Goal: Navigation & Orientation: Find specific page/section

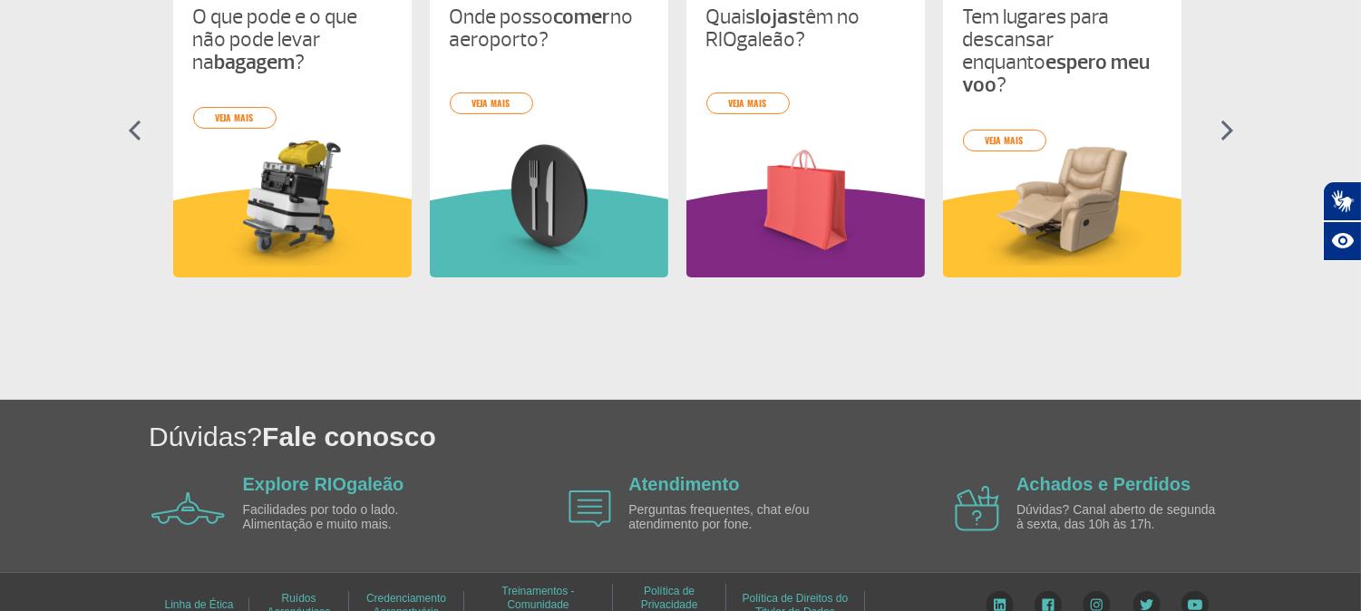
scroll to position [935, 0]
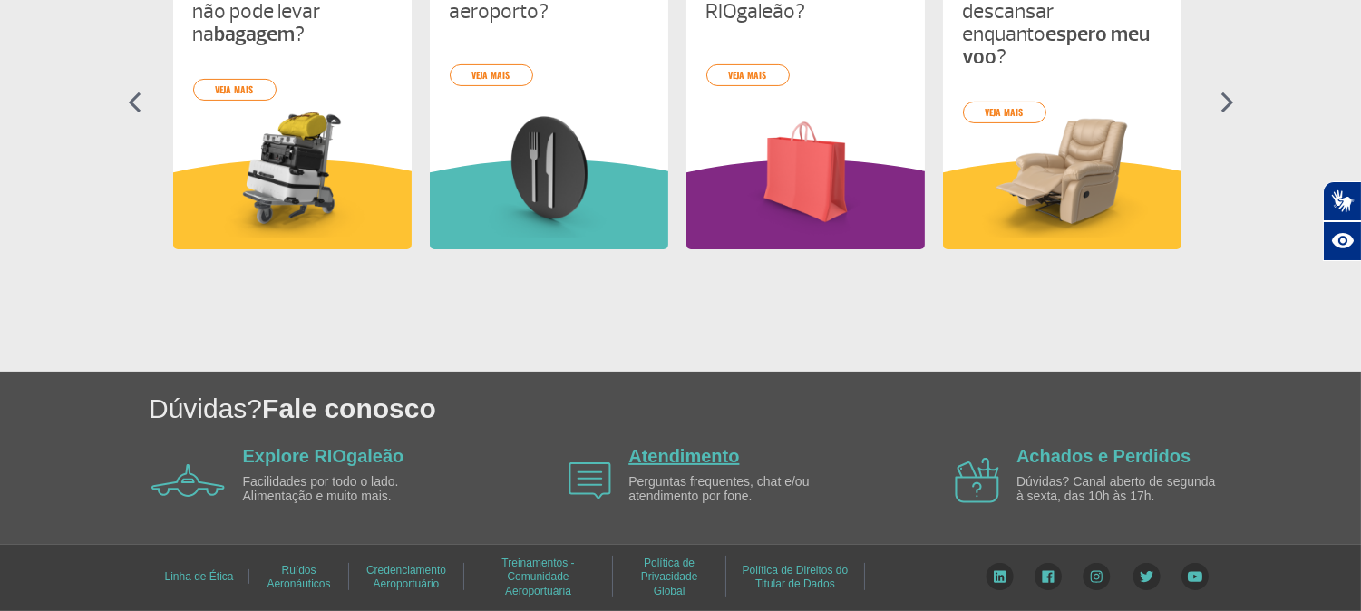
click at [675, 455] on link "Atendimento" at bounding box center [684, 456] width 111 height 20
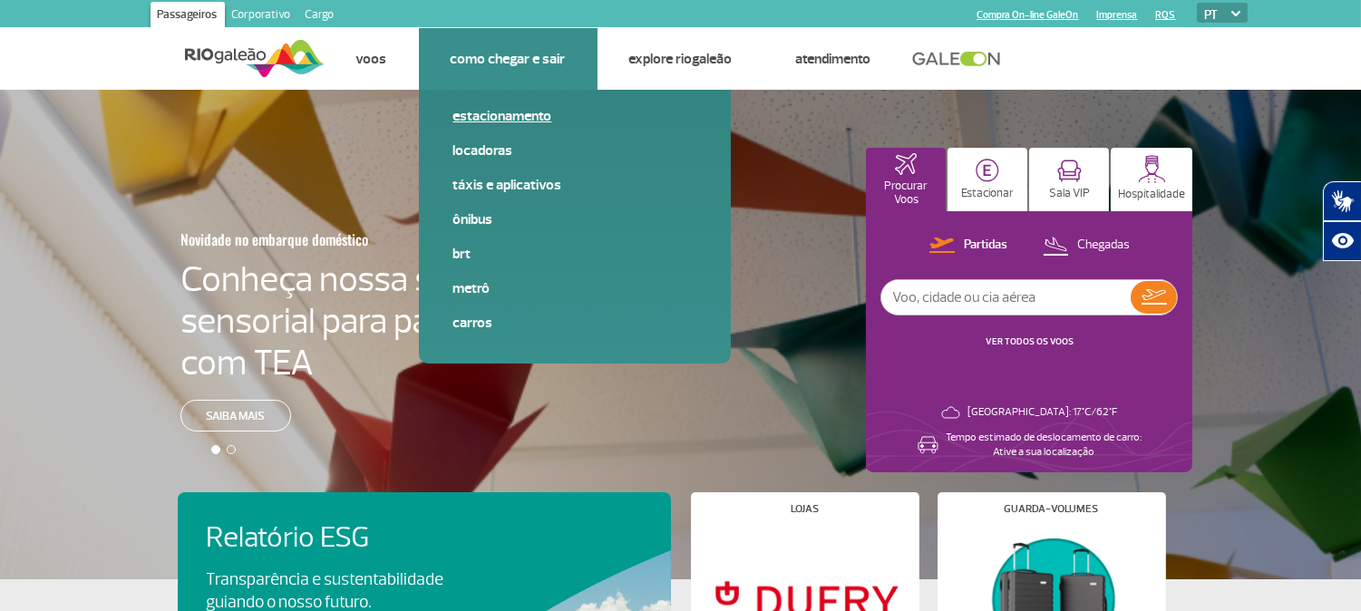
click at [499, 114] on link "Estacionamento" at bounding box center [575, 116] width 243 height 20
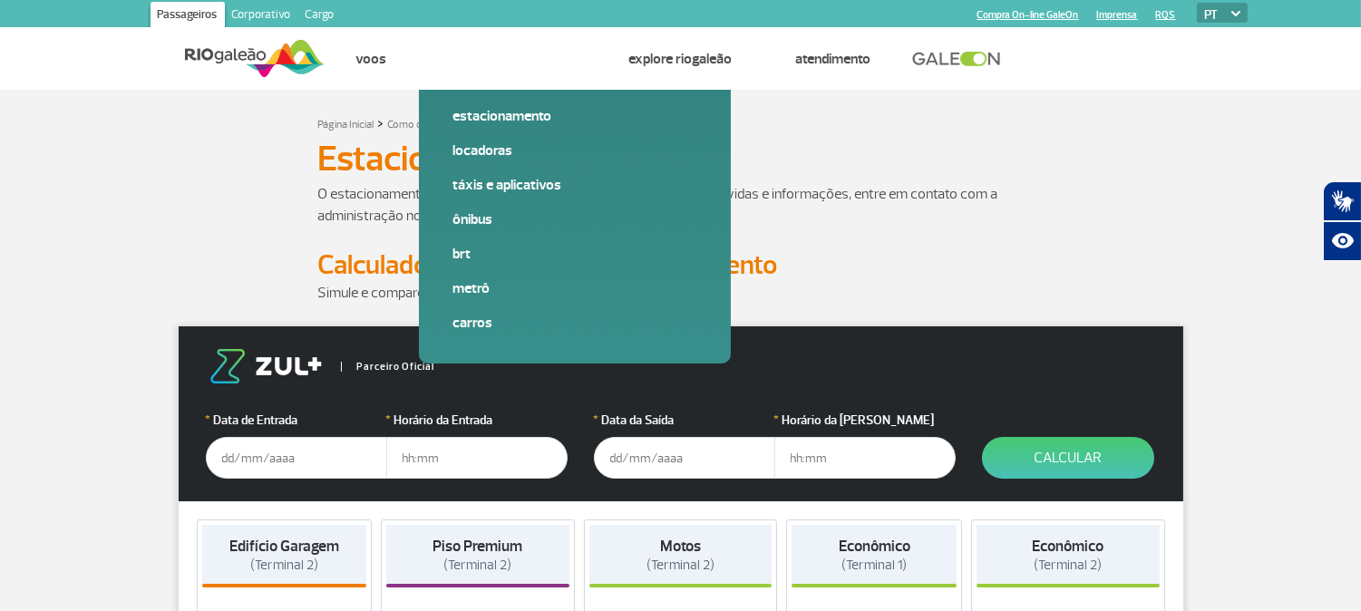
click at [204, 197] on div "O estacionamento do RIOgaleão é administrado pela Estapar. Para dúvidas e infor…" at bounding box center [681, 215] width 1007 height 65
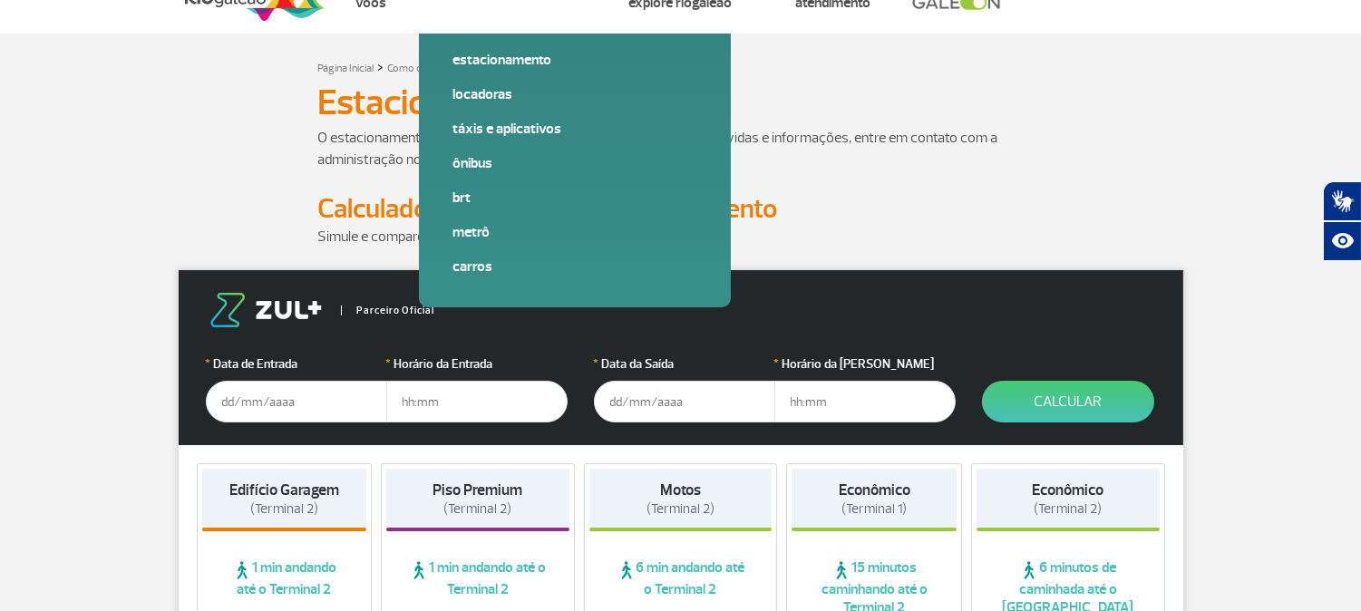
scroll to position [201, 0]
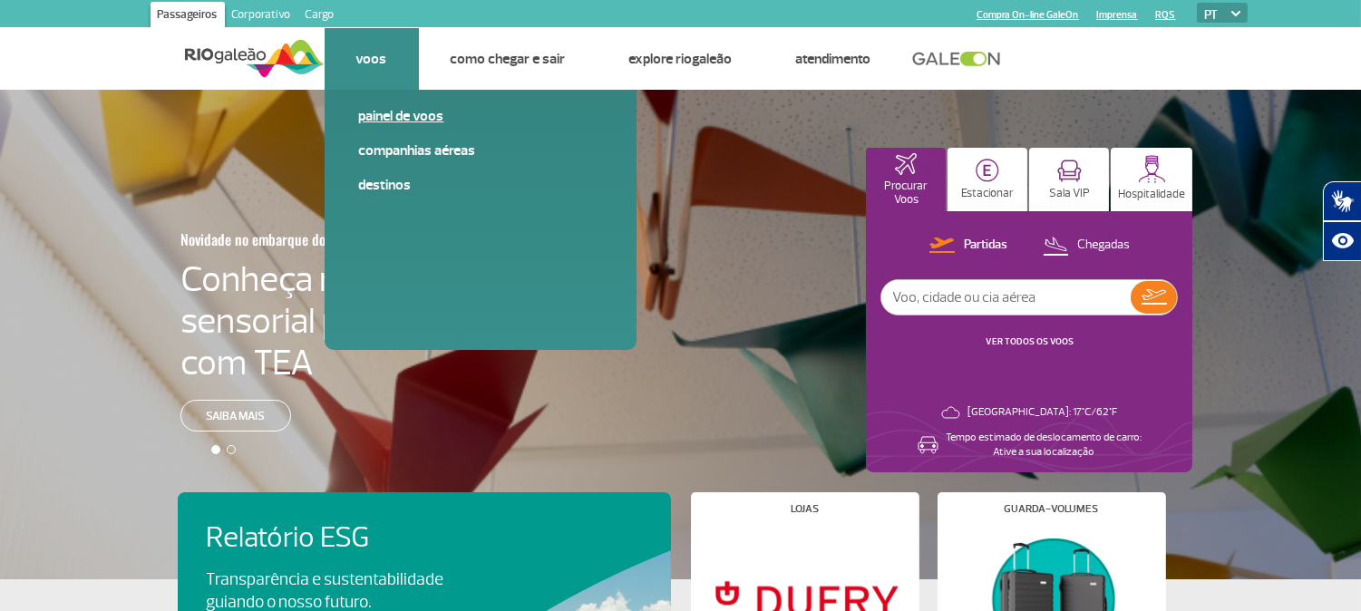
click at [370, 113] on link "Painel de voos" at bounding box center [480, 116] width 243 height 20
